Goal: Information Seeking & Learning: Learn about a topic

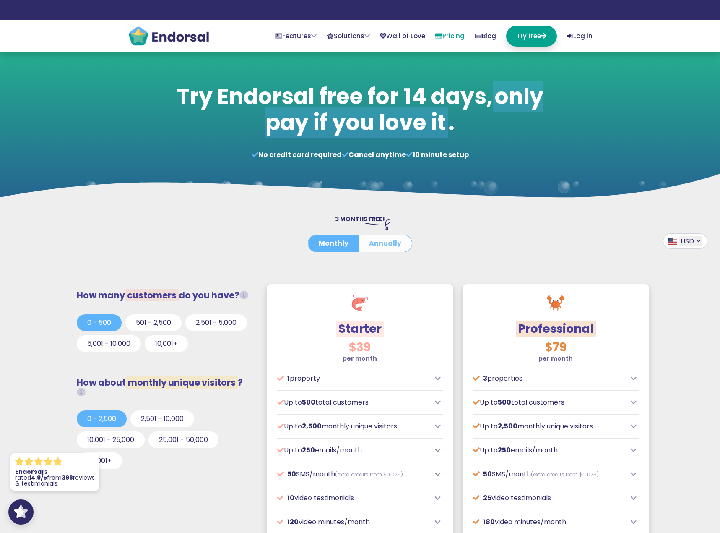
click at [393, 248] on button "Annually" at bounding box center [385, 243] width 53 height 17
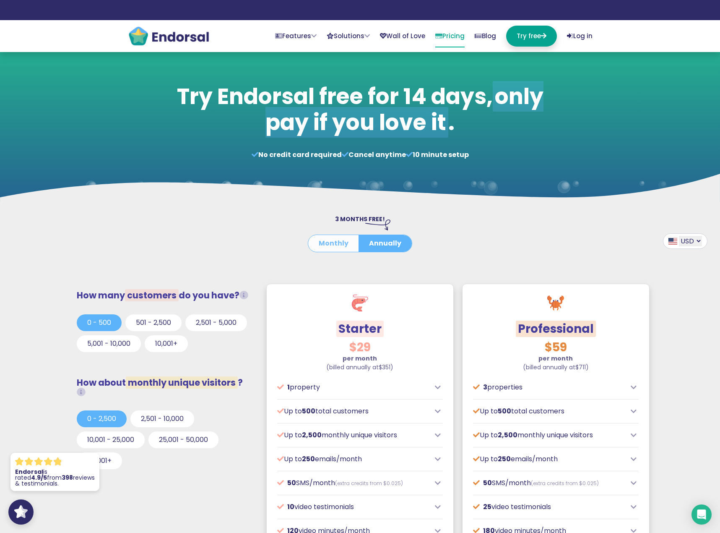
click at [351, 249] on button "Monthly" at bounding box center [333, 243] width 51 height 17
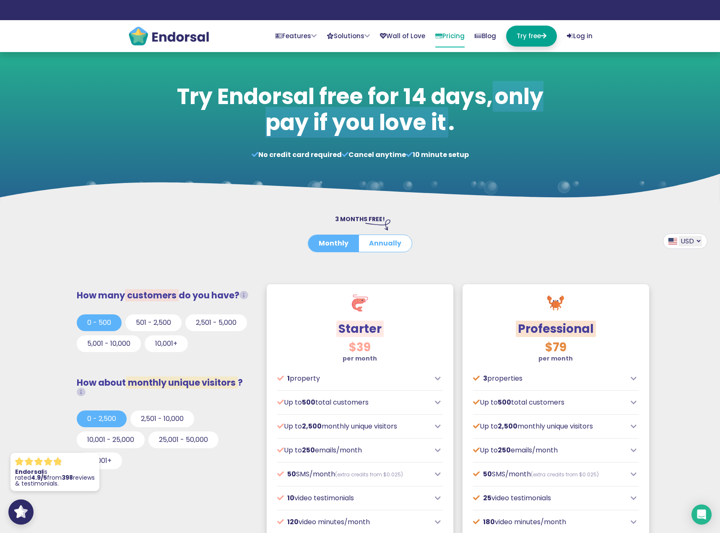
scroll to position [126, 0]
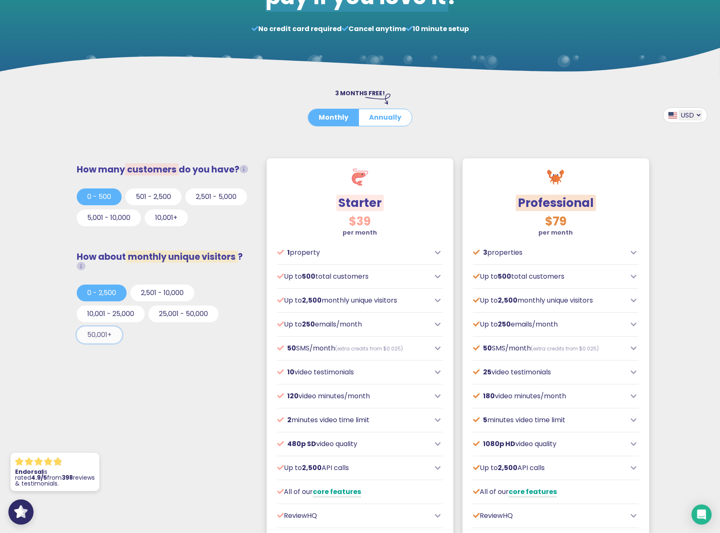
click at [108, 343] on button "50,001+" at bounding box center [99, 334] width 45 height 17
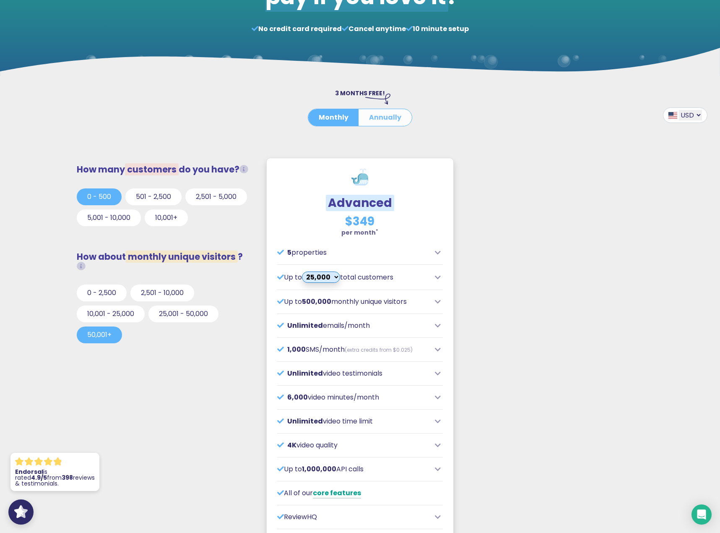
click at [386, 117] on button "Annually" at bounding box center [385, 117] width 53 height 17
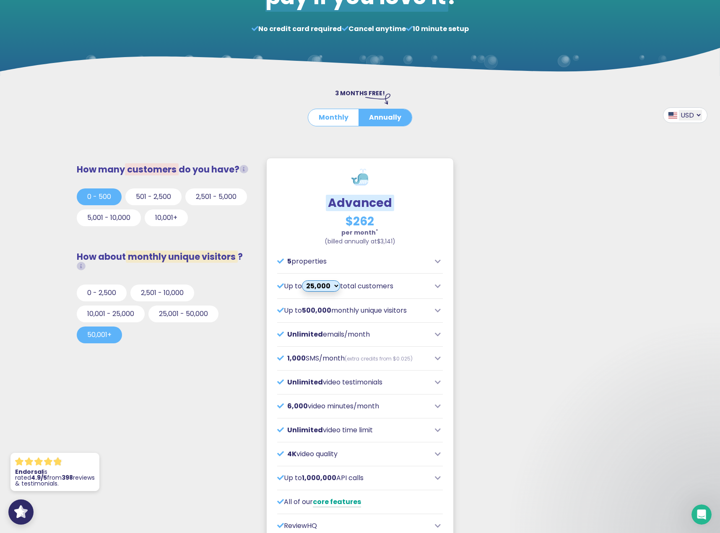
scroll to position [0, 0]
click at [330, 283] on select "25,000 35,000 45,000 55,000 65,000 75,000" at bounding box center [321, 285] width 38 height 11
select select "6"
click at [307, 280] on select "25,000 35,000 45,000 55,000 65,000 75,000" at bounding box center [321, 285] width 38 height 11
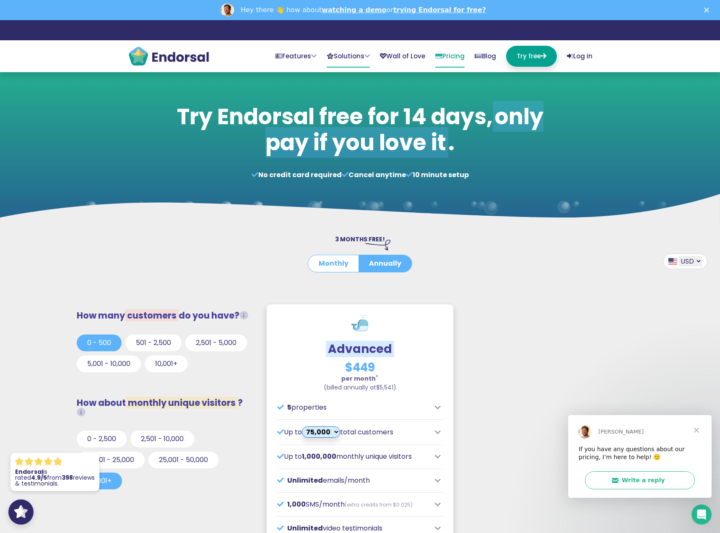
click at [327, 60] on link "Solutions" at bounding box center [348, 57] width 43 height 22
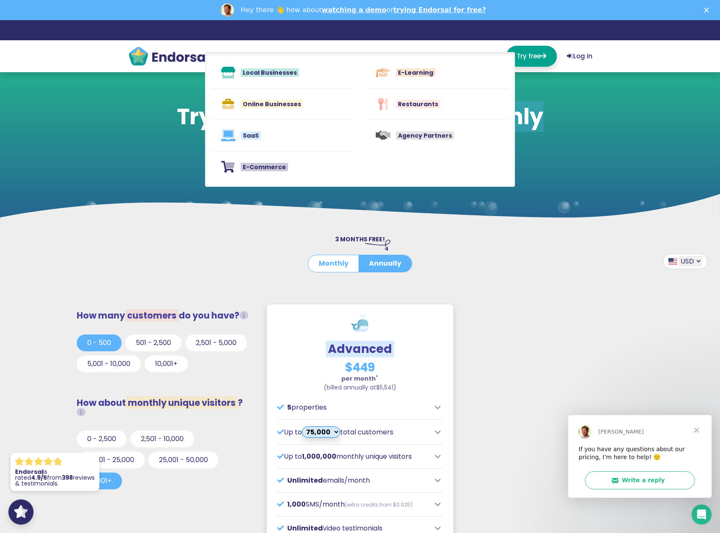
click at [510, 281] on div at bounding box center [360, 277] width 348 height 10
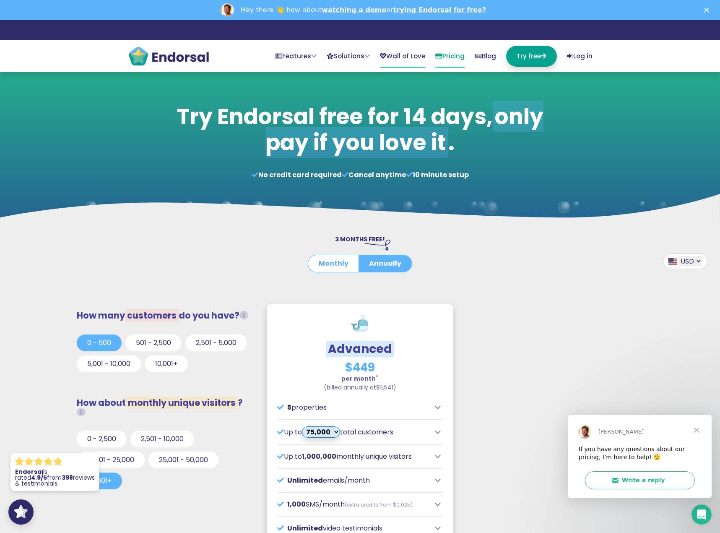
click at [399, 57] on link "Wall of Love" at bounding box center [402, 57] width 45 height 22
